Goal: Information Seeking & Learning: Find specific fact

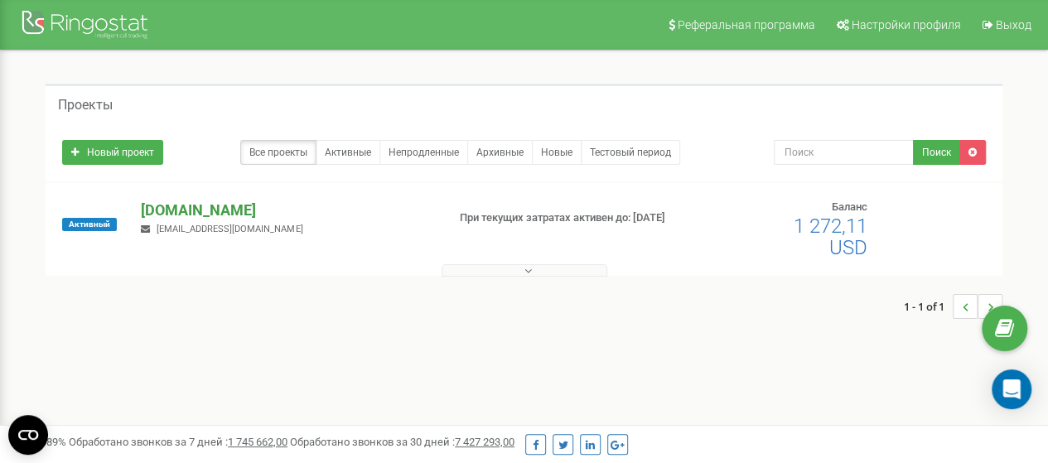
click at [185, 208] on p "[DOMAIN_NAME]" at bounding box center [287, 211] width 292 height 22
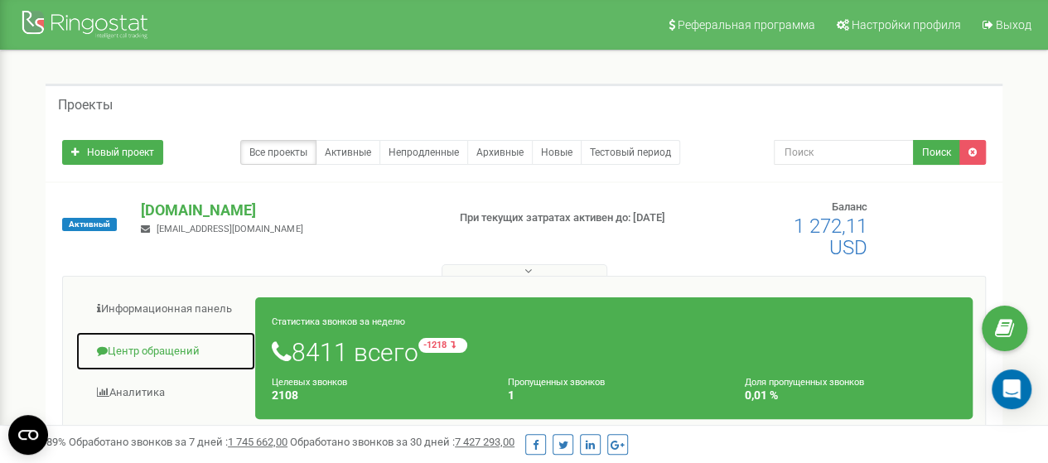
click at [159, 345] on link "Центр обращений" at bounding box center [165, 351] width 181 height 41
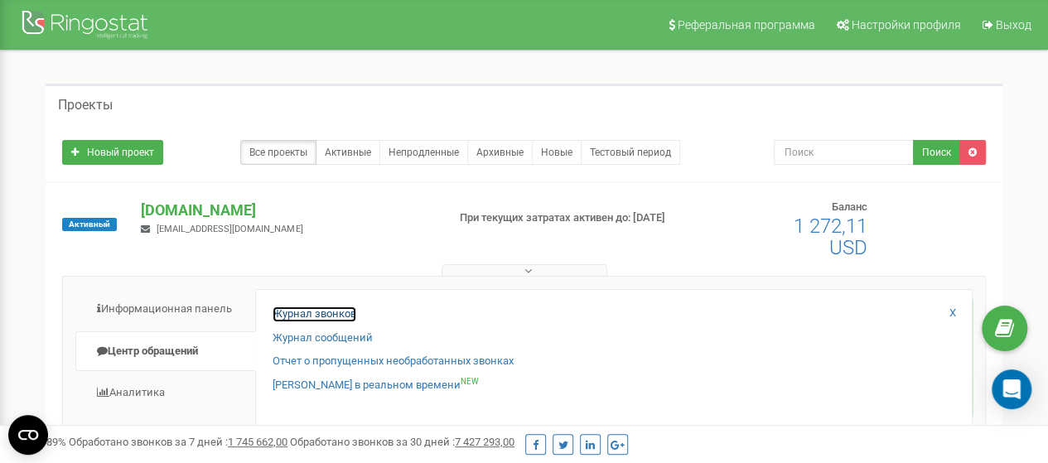
click at [341, 311] on link "Журнал звонков" at bounding box center [314, 314] width 84 height 16
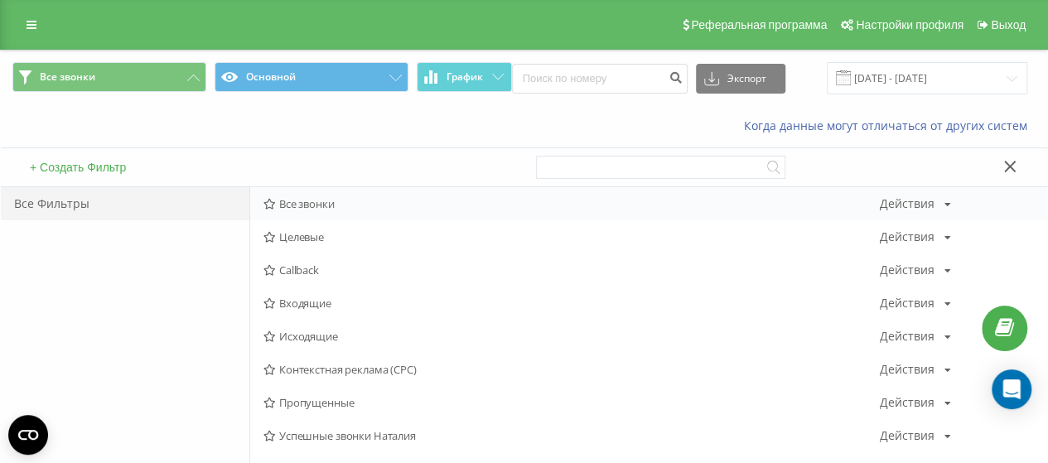
click at [308, 200] on span "Все звонки" at bounding box center [571, 204] width 616 height 12
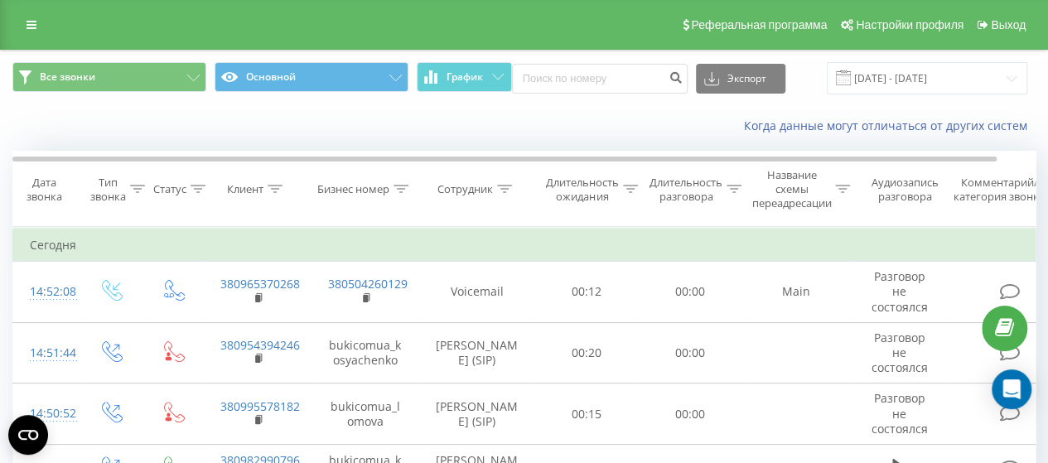
click at [276, 188] on icon at bounding box center [275, 189] width 15 height 8
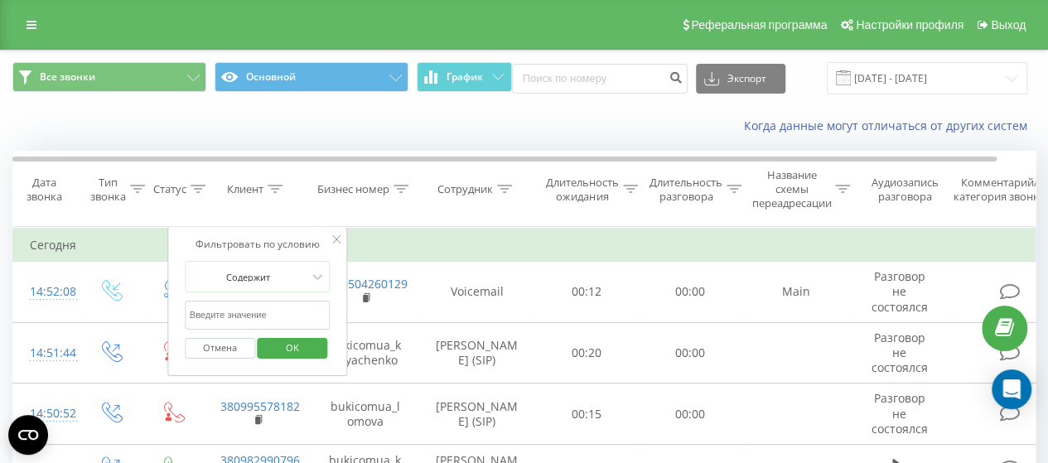
click at [224, 314] on input "text" at bounding box center [258, 315] width 146 height 29
paste input "0500397754"
type input "0500397754"
click button "OK" at bounding box center [293, 348] width 70 height 21
